Goal: Task Accomplishment & Management: Manage account settings

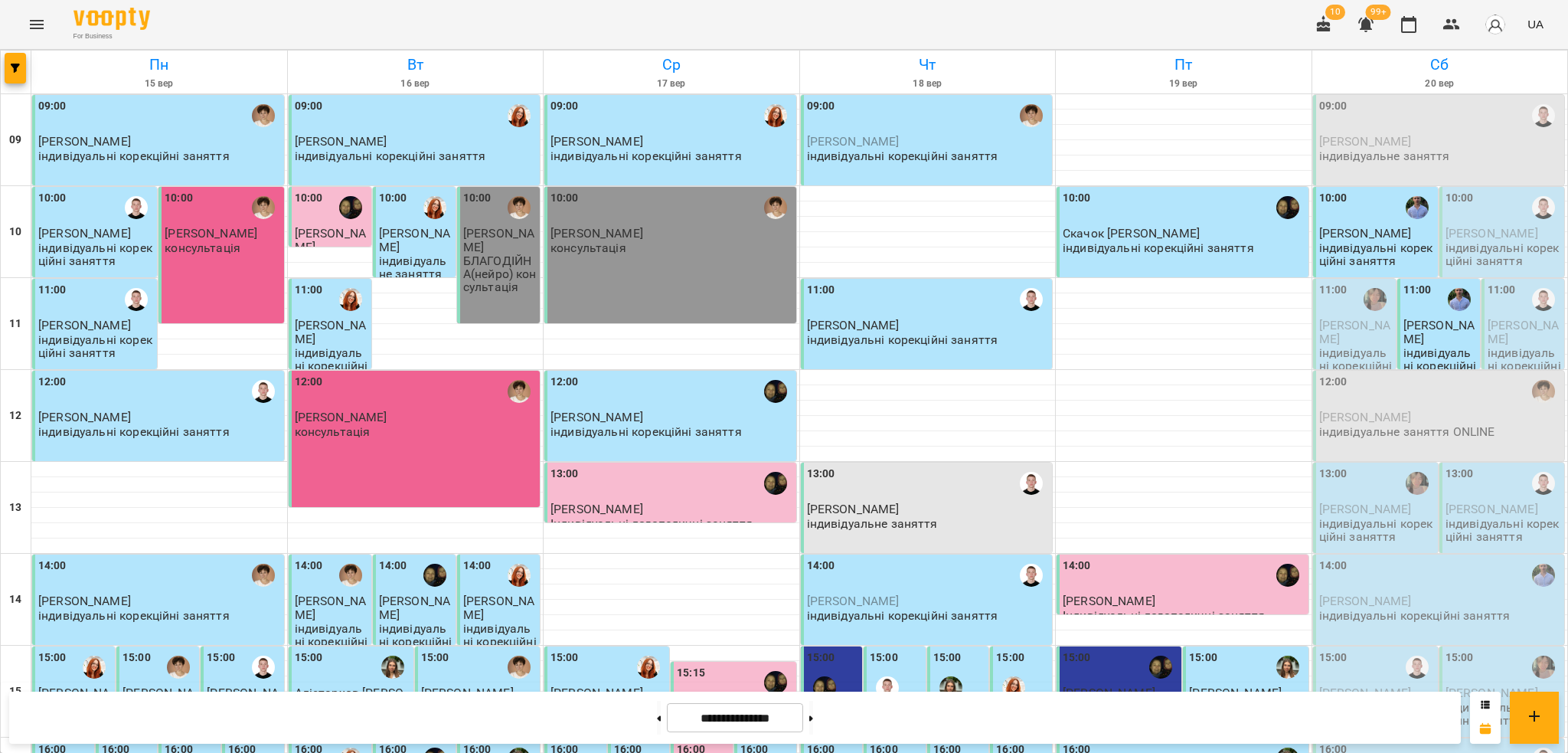
click at [1175, 421] on span "[PERSON_NAME]" at bounding box center [1365, 417] width 92 height 15
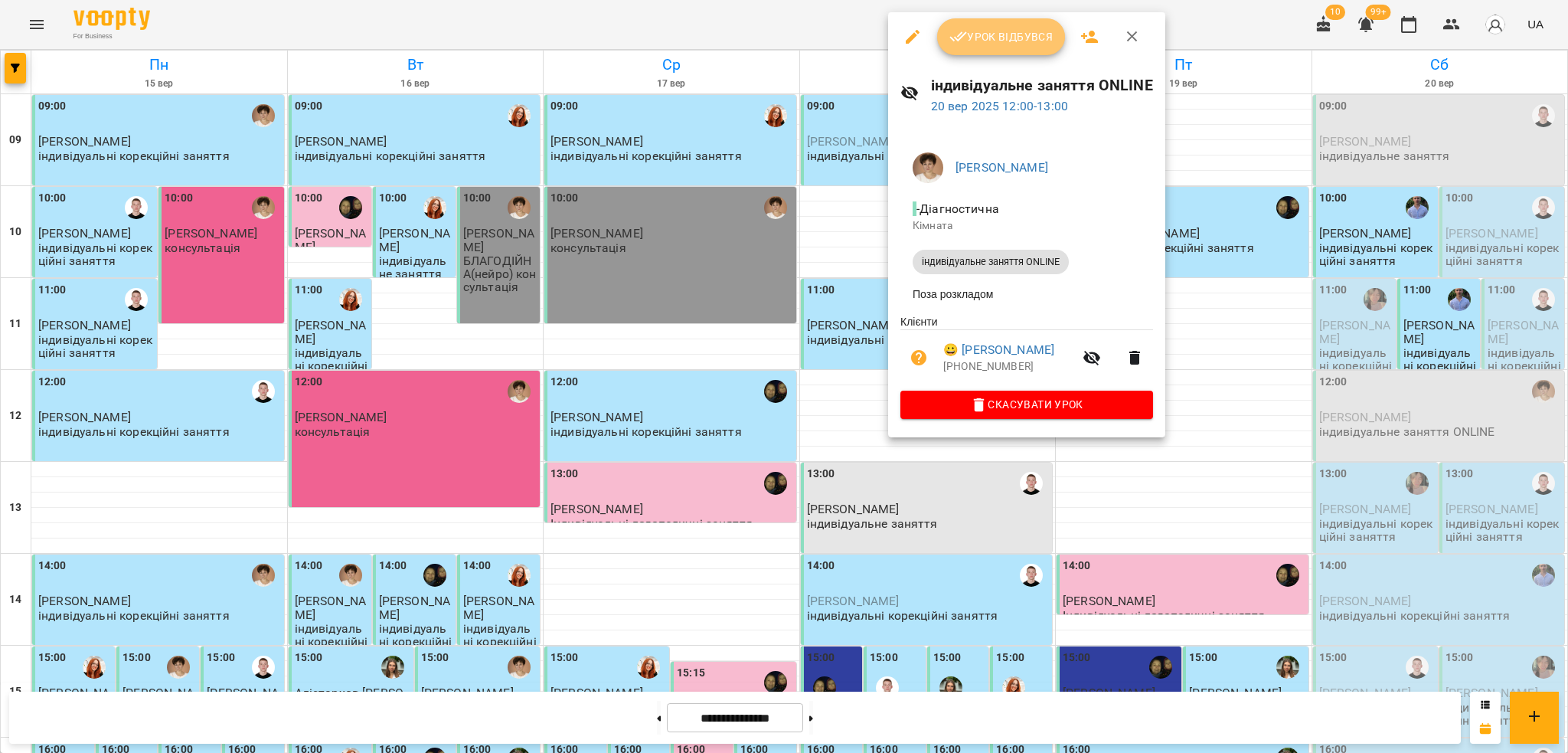
click at [996, 30] on span "Урок відбувся" at bounding box center [1001, 36] width 104 height 18
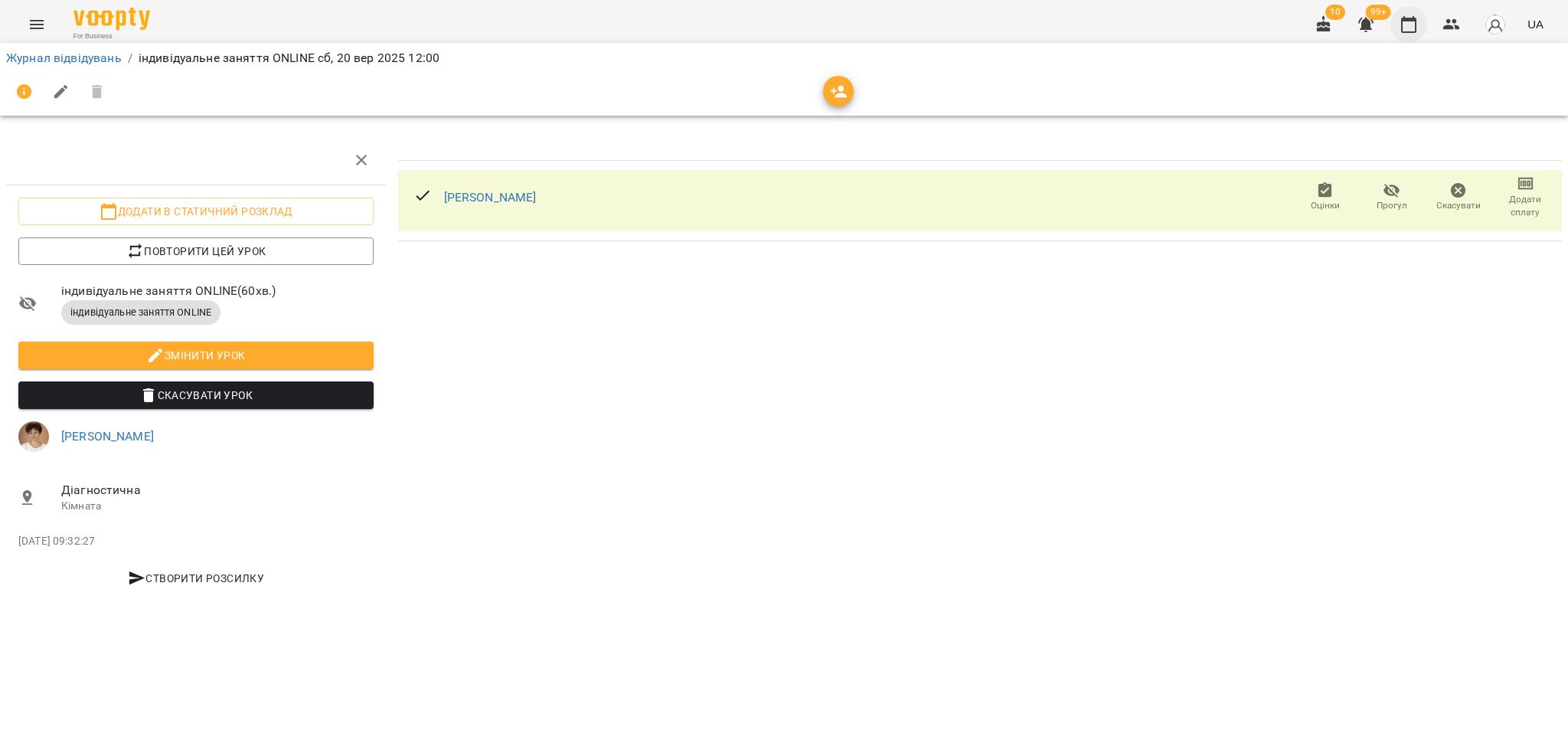
click at [1175, 25] on icon "button" at bounding box center [1408, 25] width 18 height 18
